Goal: Information Seeking & Learning: Understand process/instructions

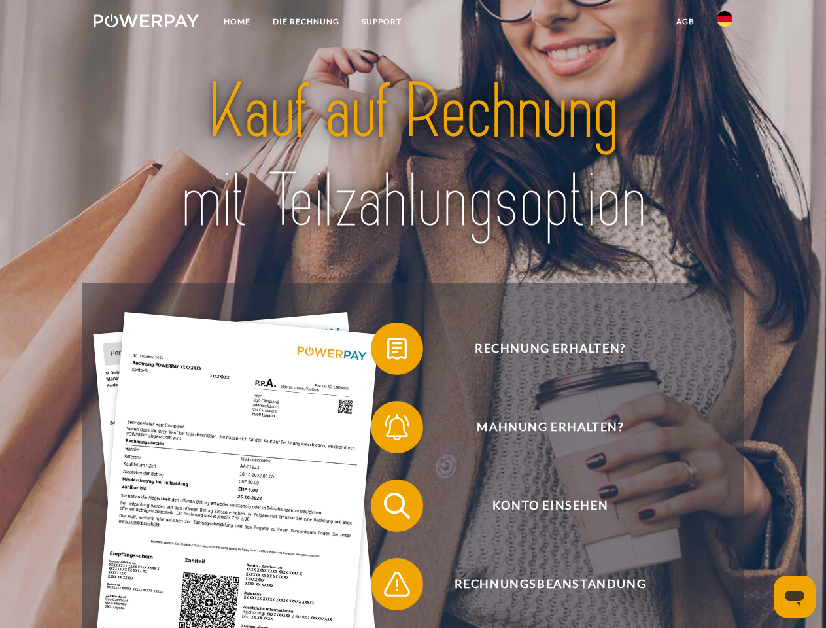
click at [146, 23] on img at bounding box center [145, 20] width 105 height 13
click at [724, 23] on img at bounding box center [725, 19] width 16 height 16
click at [685, 22] on link "agb" at bounding box center [685, 22] width 41 height 24
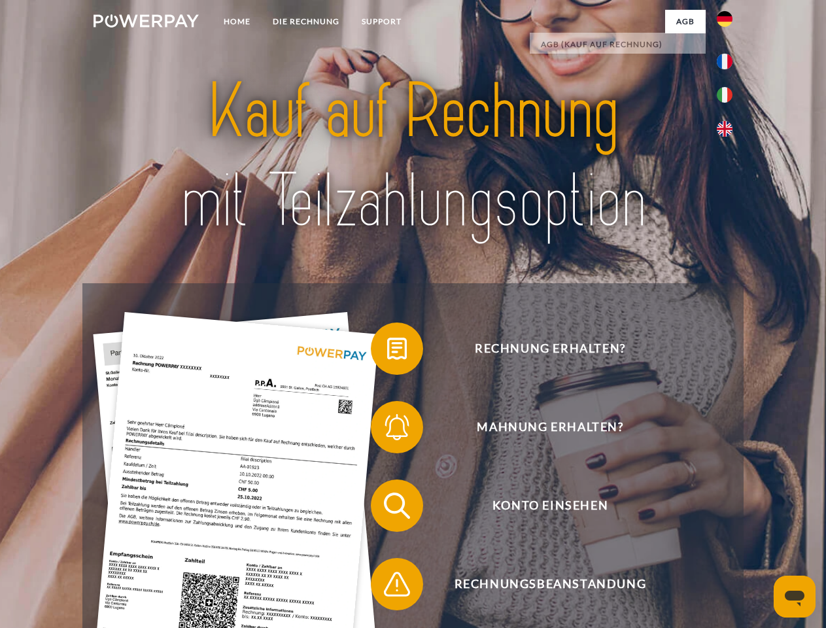
click at [387, 351] on span at bounding box center [377, 348] width 65 height 65
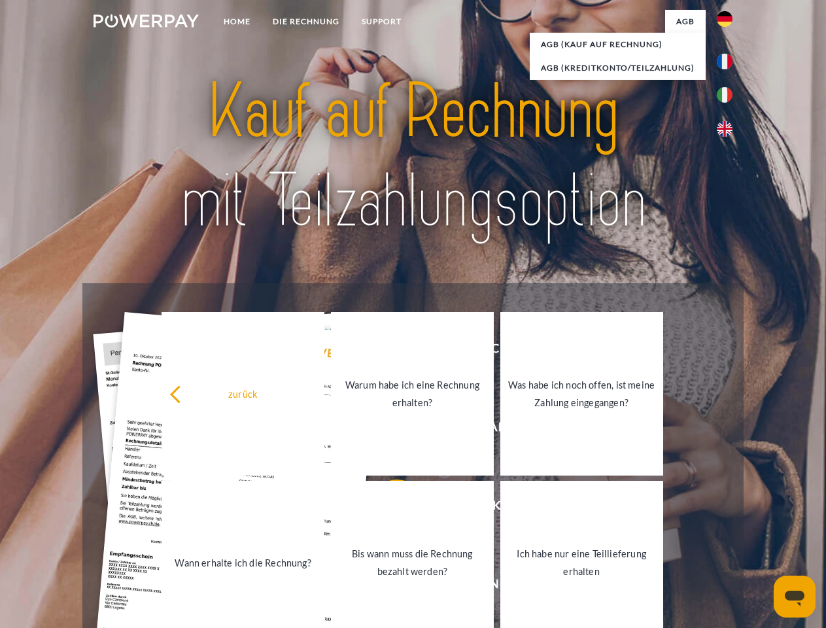
click at [387, 430] on link "Warum habe ich eine Rechnung erhalten?" at bounding box center [412, 393] width 163 height 163
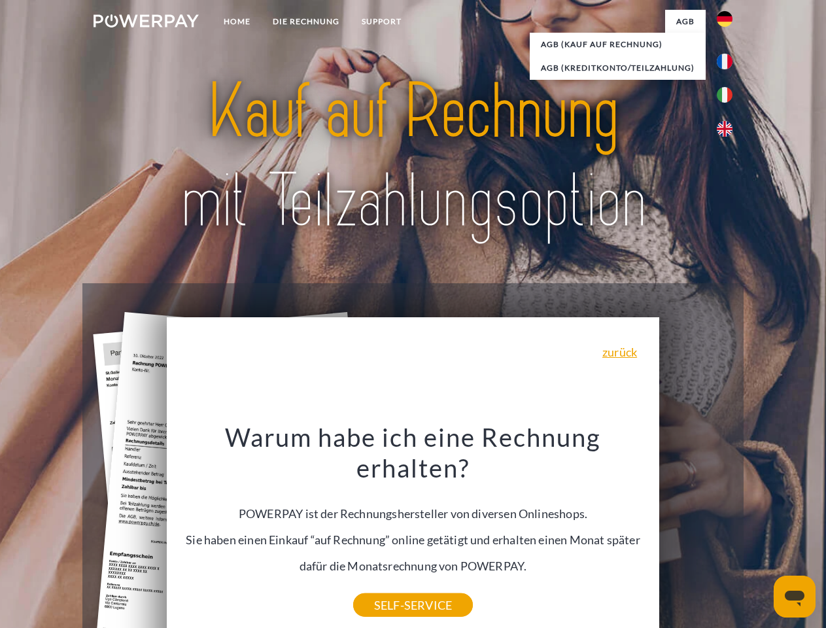
click at [387, 586] on div "Warum habe ich eine Rechnung erhalten? POWERPAY ist der Rechnungshersteller von…" at bounding box center [413, 513] width 477 height 184
click at [794, 596] on icon "Messaging-Fenster öffnen" at bounding box center [795, 598] width 20 height 16
